Goal: Communication & Community: Participate in discussion

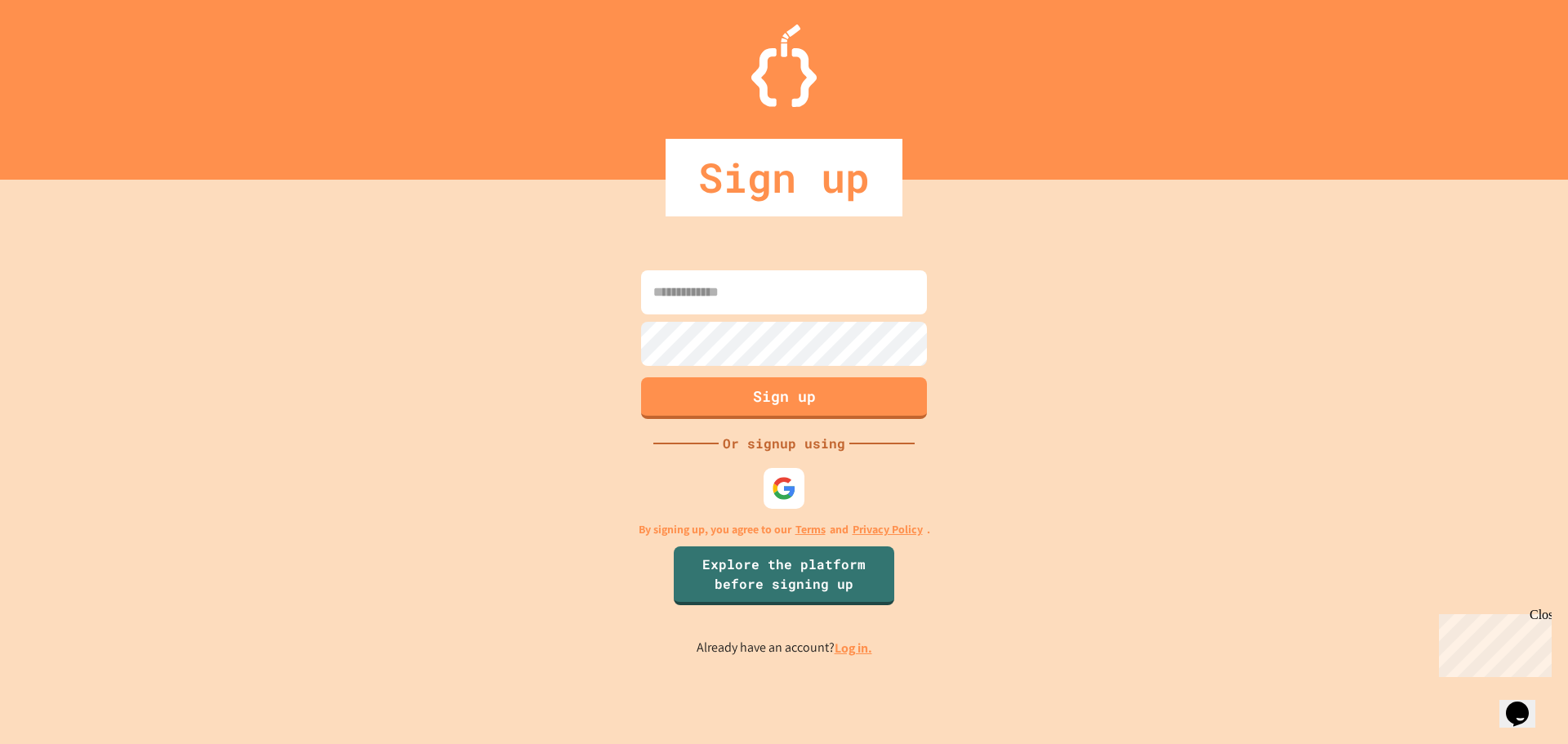
click at [679, 300] on input at bounding box center [784, 292] width 286 height 44
click at [779, 493] on img at bounding box center [784, 487] width 27 height 27
drag, startPoint x: 764, startPoint y: 495, endPoint x: 756, endPoint y: 500, distance: 9.4
click at [756, 500] on div "Sign up Or signup using By signing up, you agree to our Terms and Privacy Polic…" at bounding box center [784, 462] width 1568 height 564
click at [766, 478] on div at bounding box center [784, 487] width 45 height 45
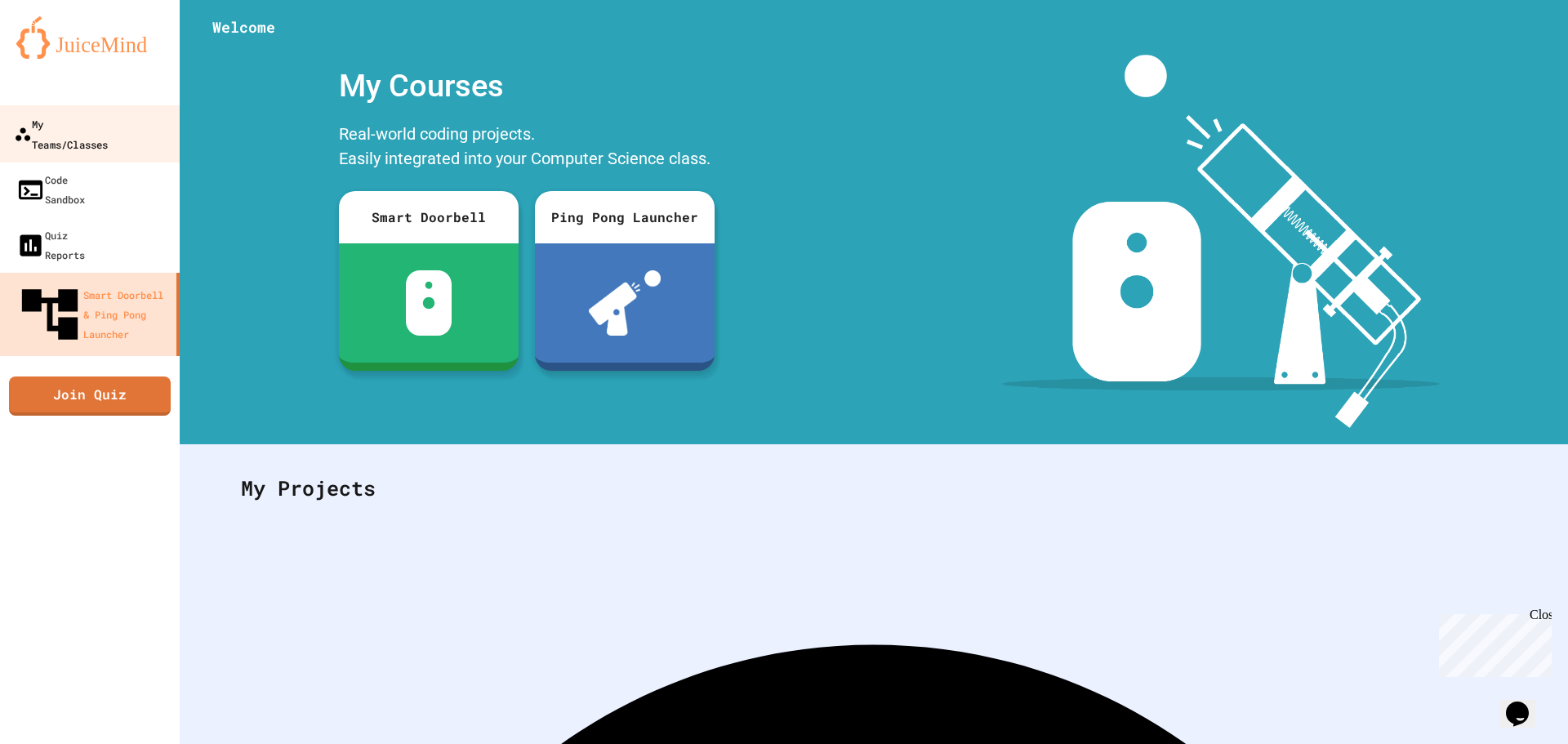
click at [34, 135] on link "My Teams/Classes" at bounding box center [90, 134] width 185 height 57
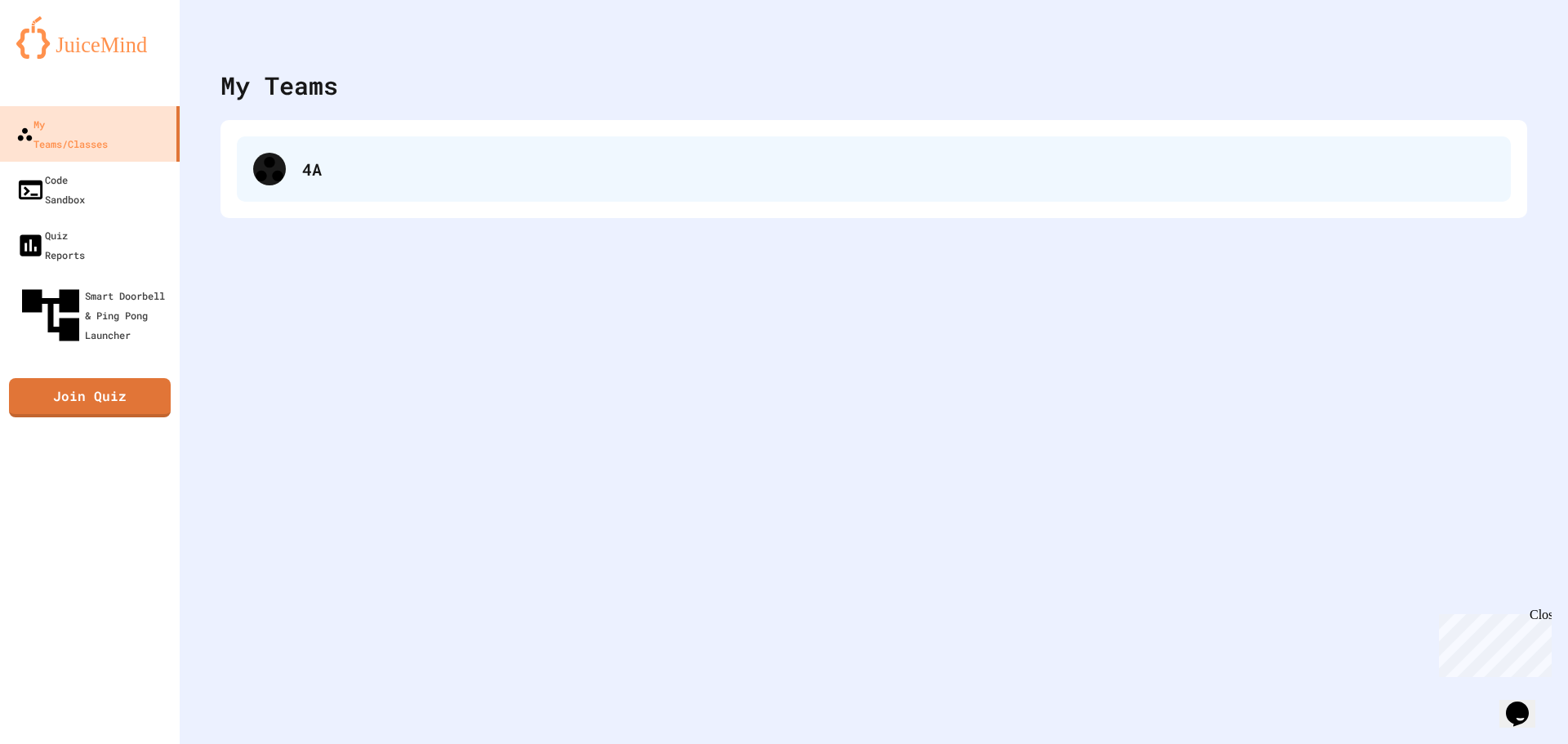
click at [284, 151] on div "4A" at bounding box center [874, 169] width 1274 height 66
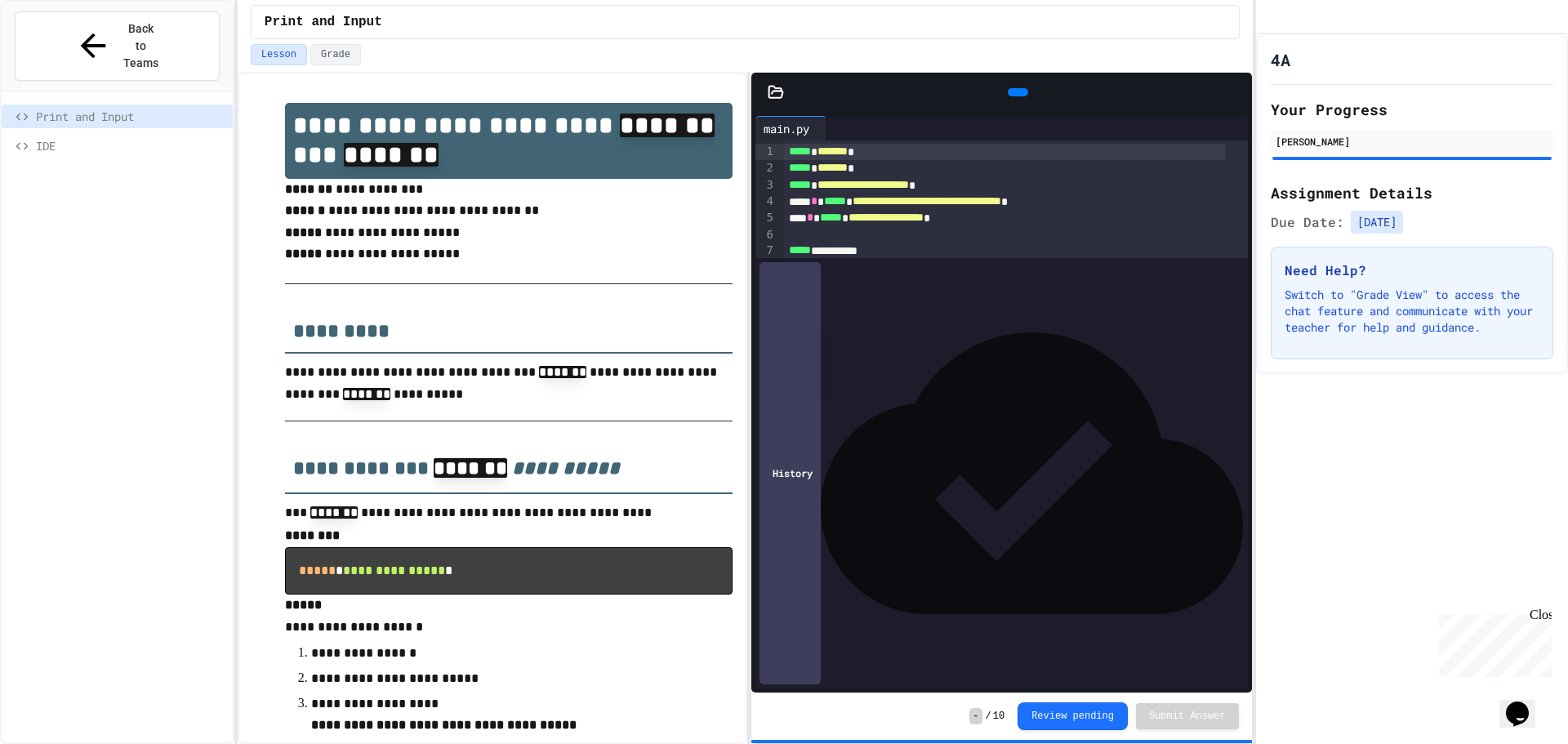
click at [1022, 96] on icon at bounding box center [1026, 102] width 9 height 11
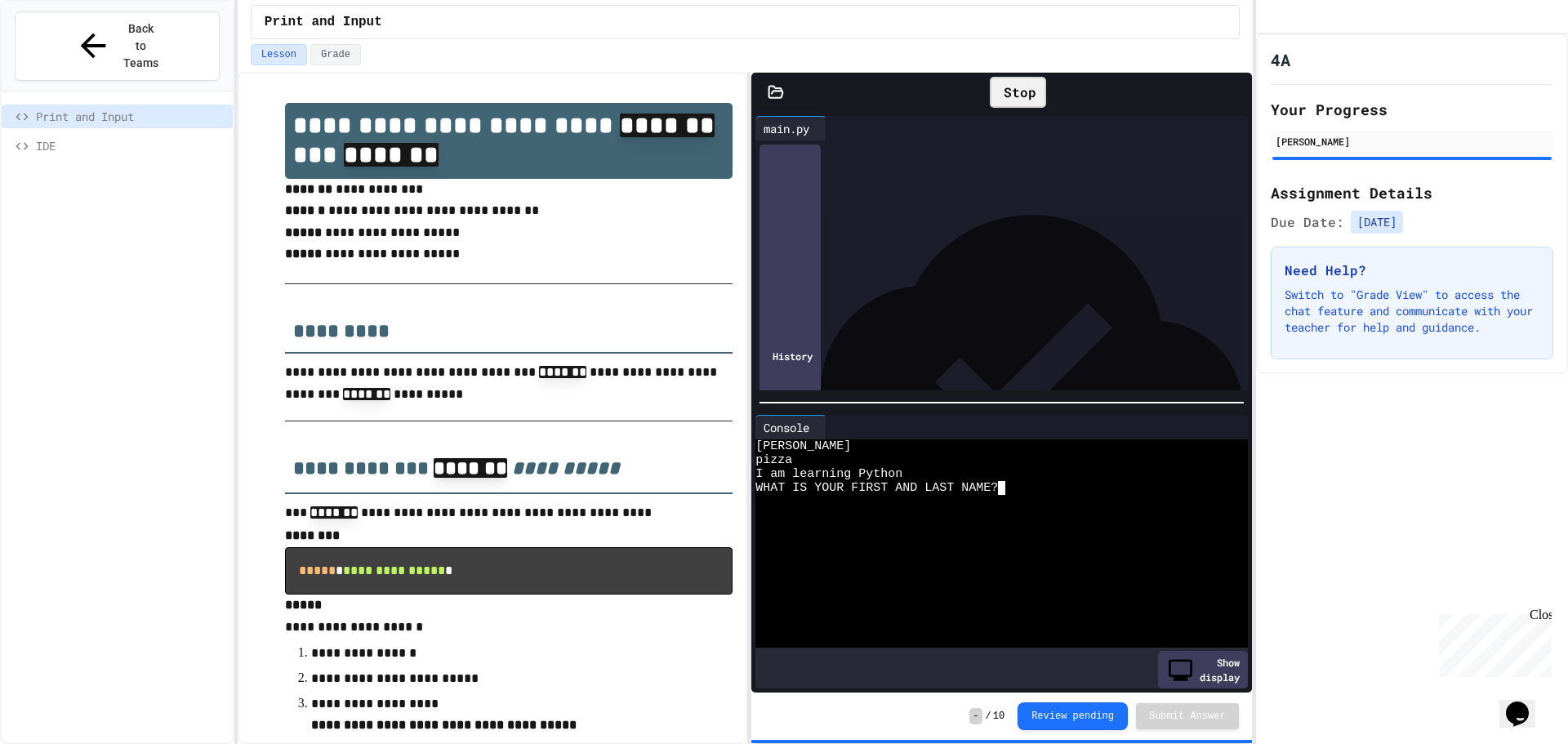
click at [1011, 482] on textarea "Terminal input" at bounding box center [1008, 487] width 7 height 14
type textarea "*"
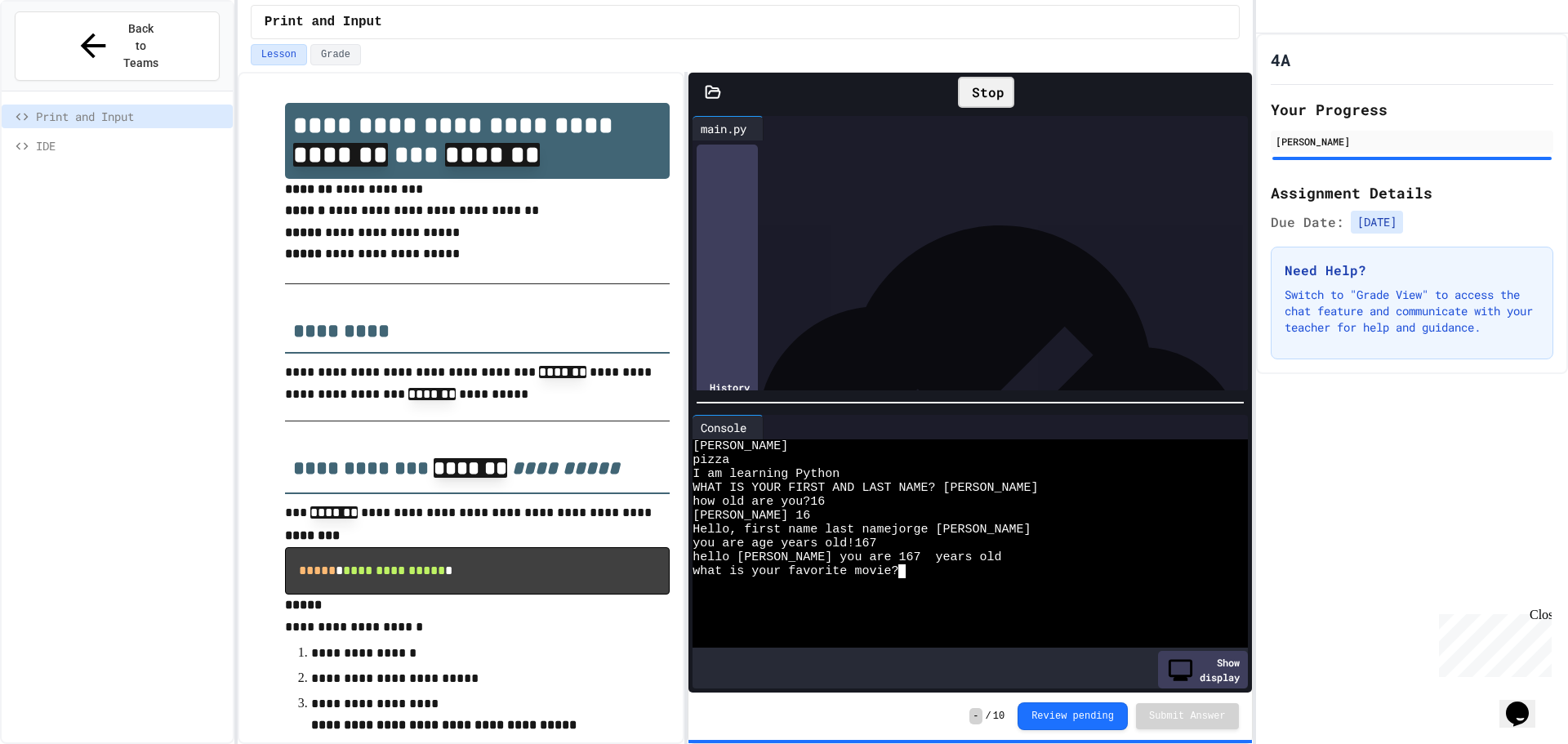
click at [688, 532] on div "**********" at bounding box center [745, 408] width 1015 height 672
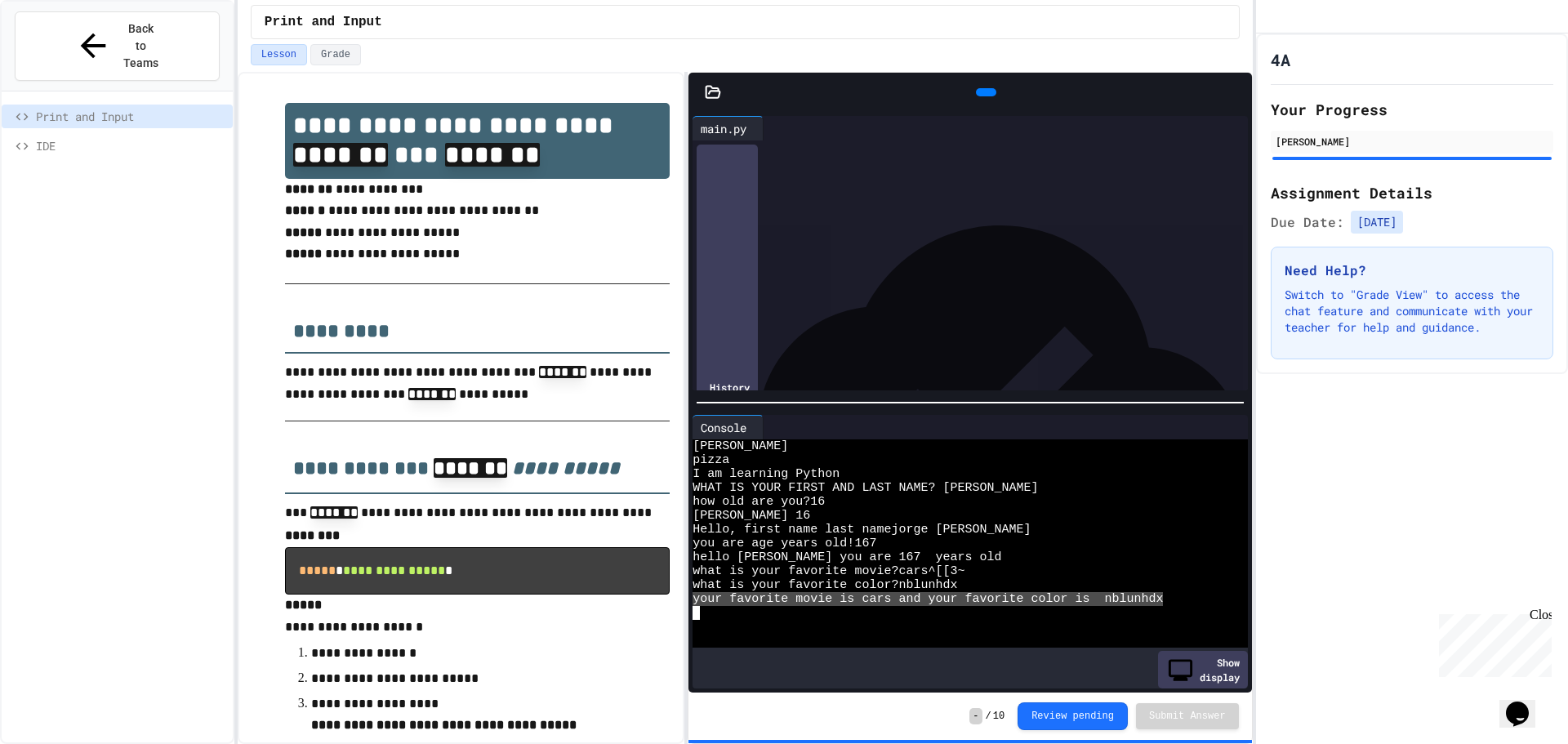
click at [757, 592] on div "your favorite movie is cars and your favorite color is nblunhdx" at bounding box center [957, 599] width 529 height 14
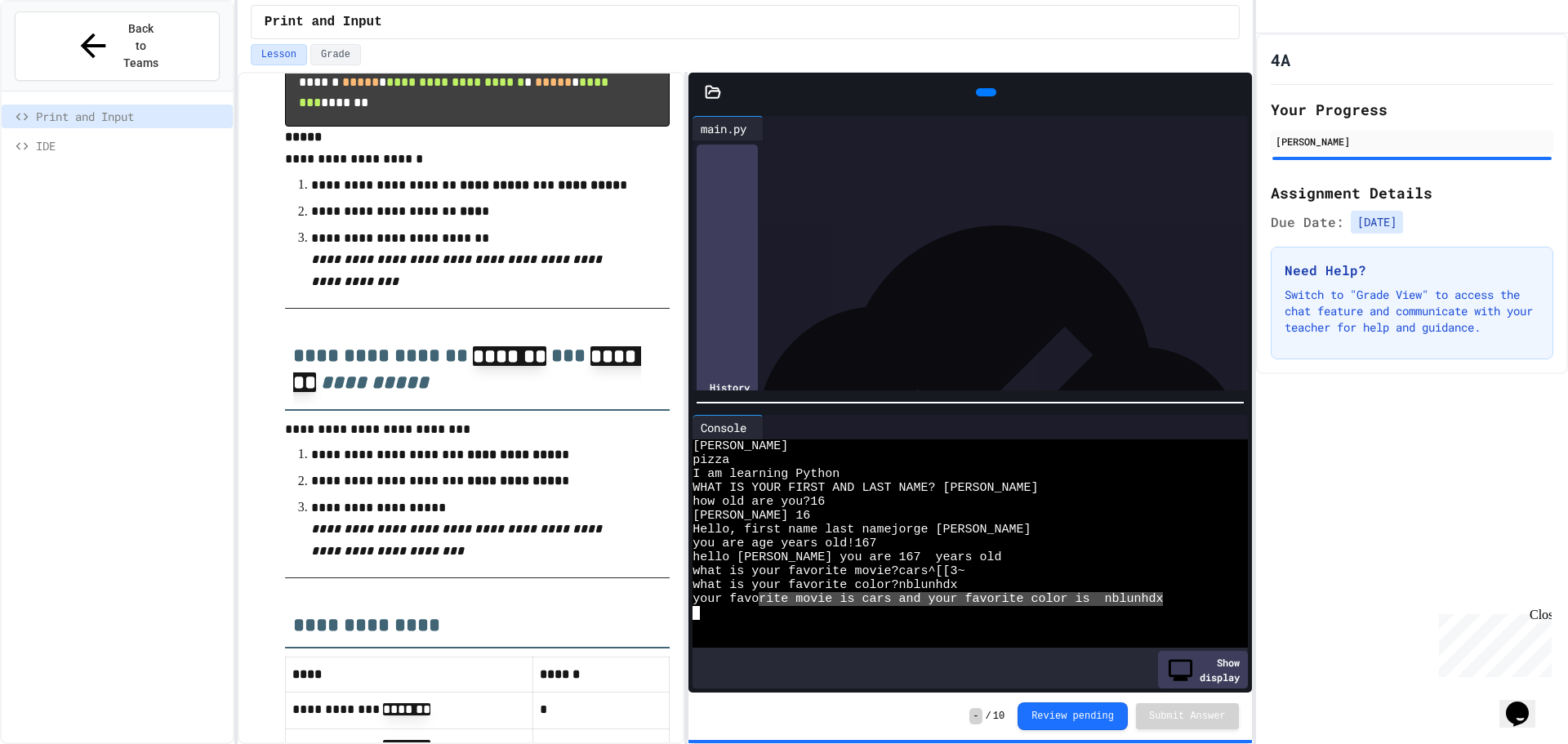
scroll to position [816, 0]
